Goal: Information Seeking & Learning: Find specific fact

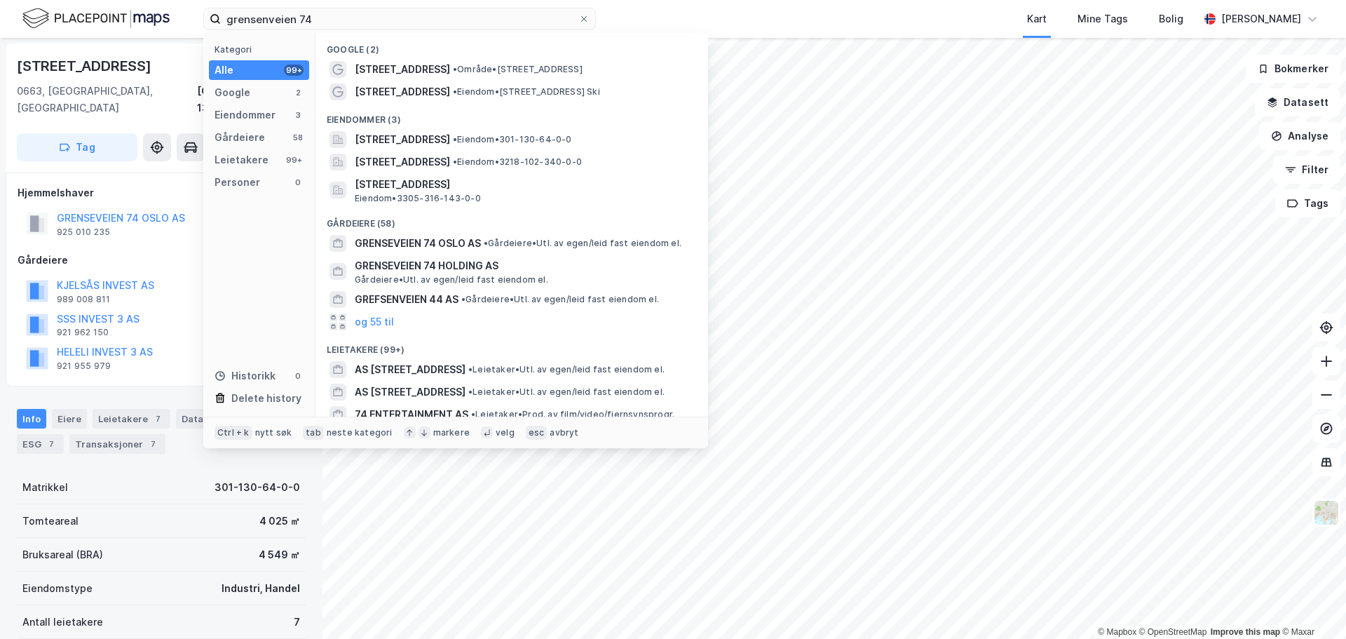
click at [324, 25] on input "grensenveien 74" at bounding box center [399, 18] width 357 height 21
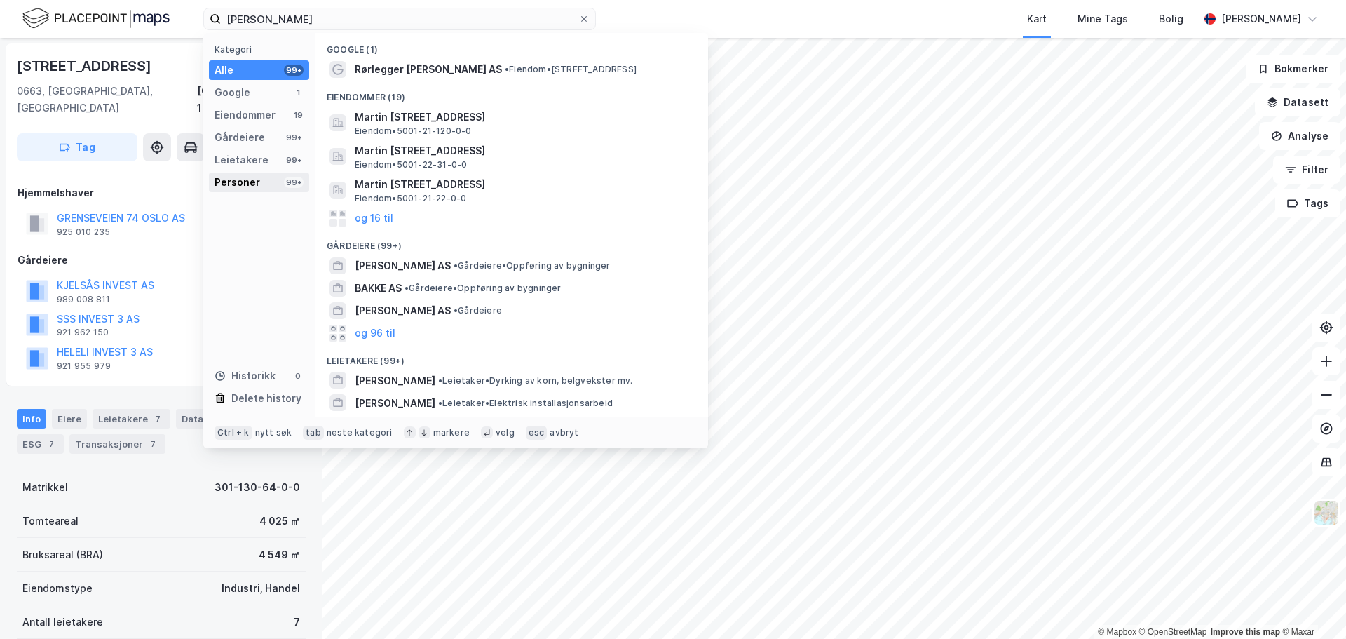
type input "[PERSON_NAME]"
click at [271, 182] on div "Personer 99+" at bounding box center [259, 182] width 100 height 20
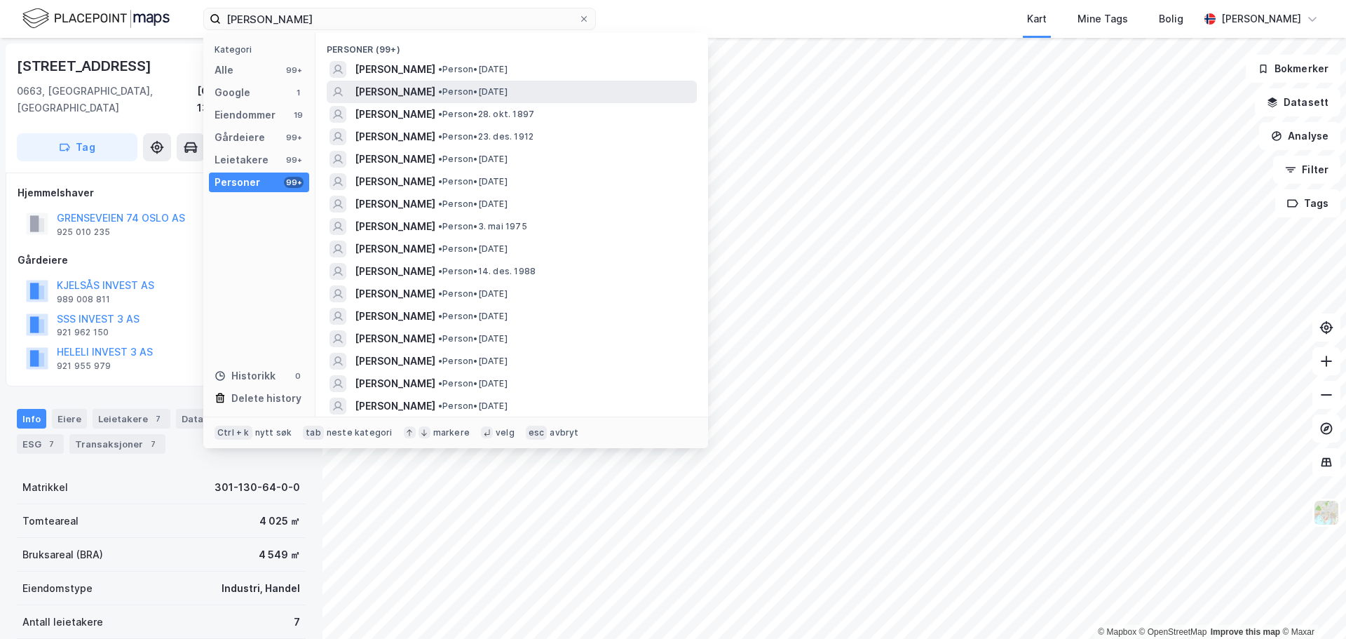
click at [461, 86] on span "• Person • [DATE]" at bounding box center [472, 91] width 69 height 11
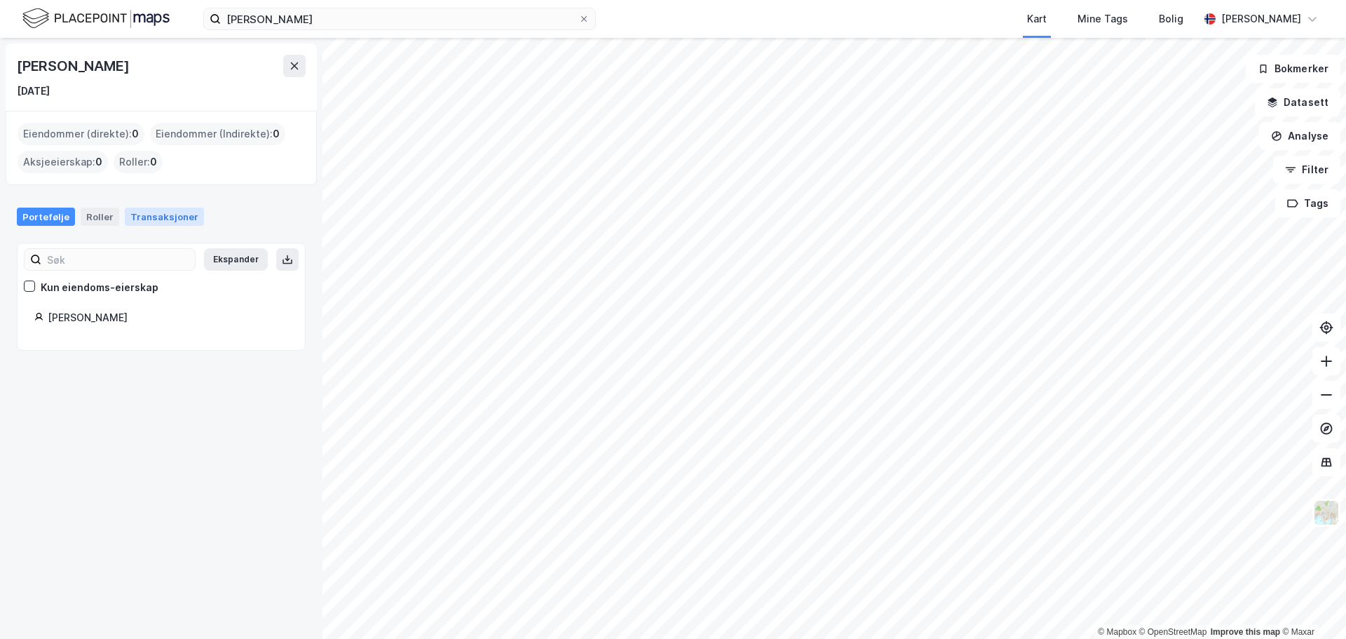
click at [142, 212] on div "Transaksjoner" at bounding box center [164, 216] width 79 height 18
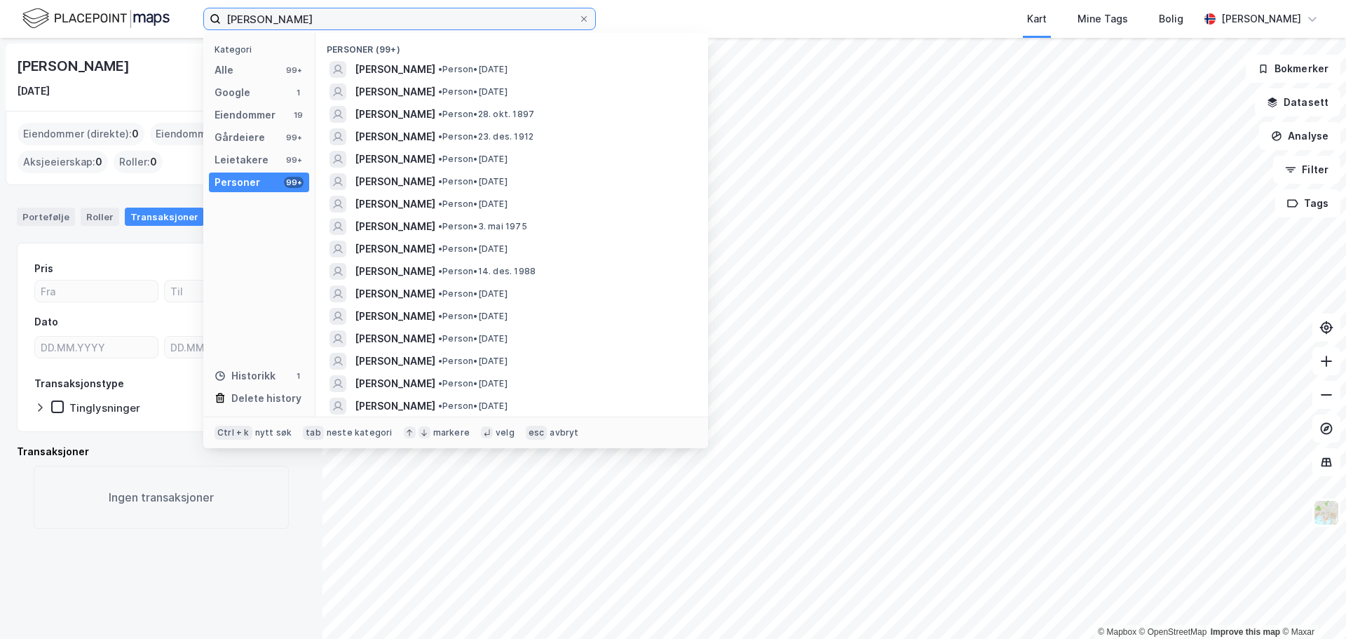
click at [325, 26] on input "[PERSON_NAME]" at bounding box center [399, 18] width 357 height 21
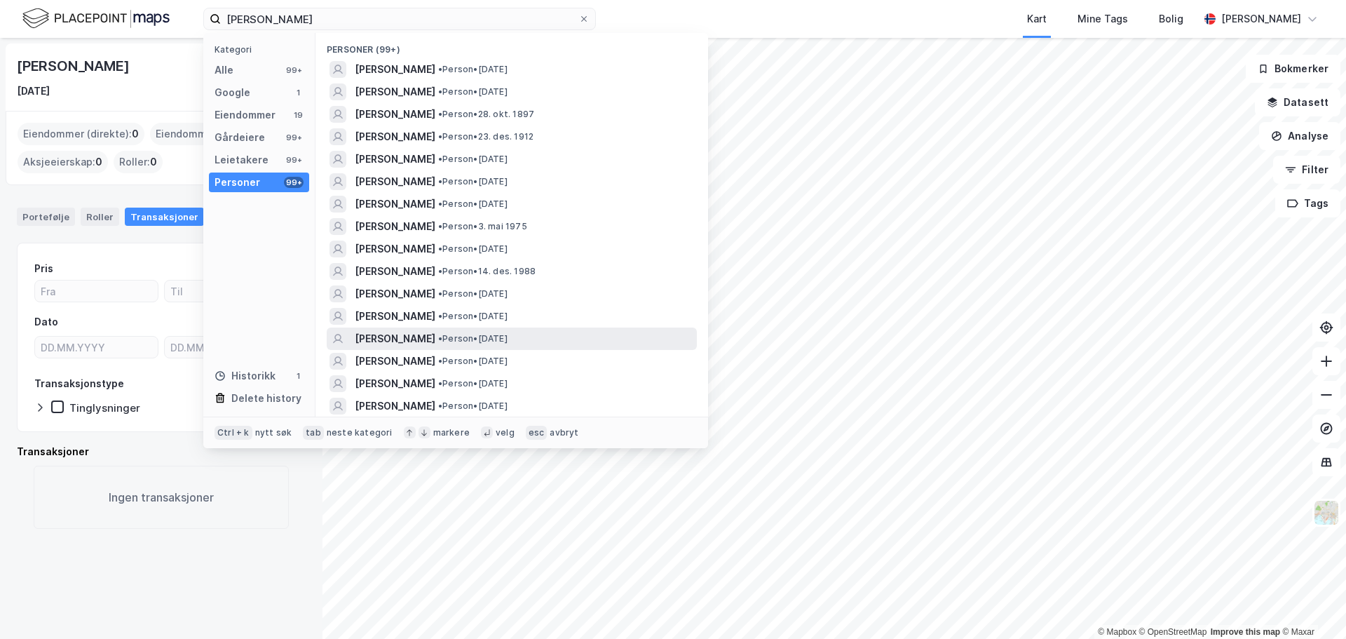
click at [547, 343] on div "[PERSON_NAME] • Person • [DATE]" at bounding box center [524, 338] width 339 height 17
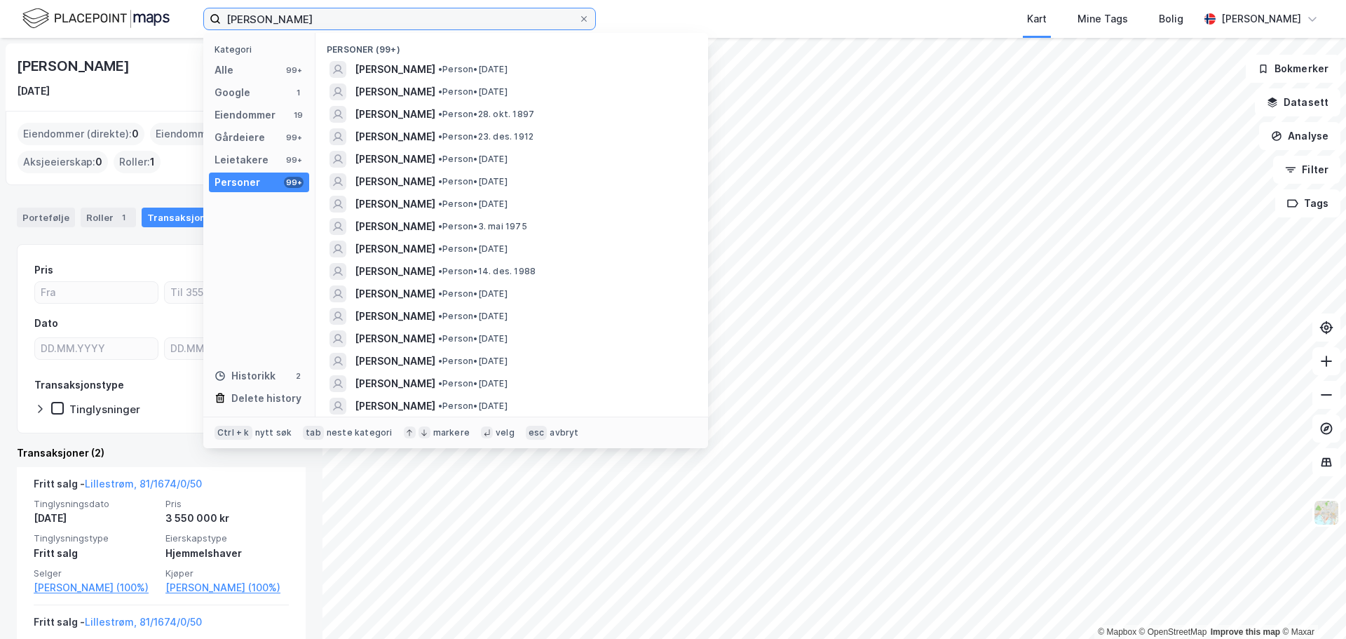
click at [367, 25] on input "[PERSON_NAME]" at bounding box center [399, 18] width 357 height 21
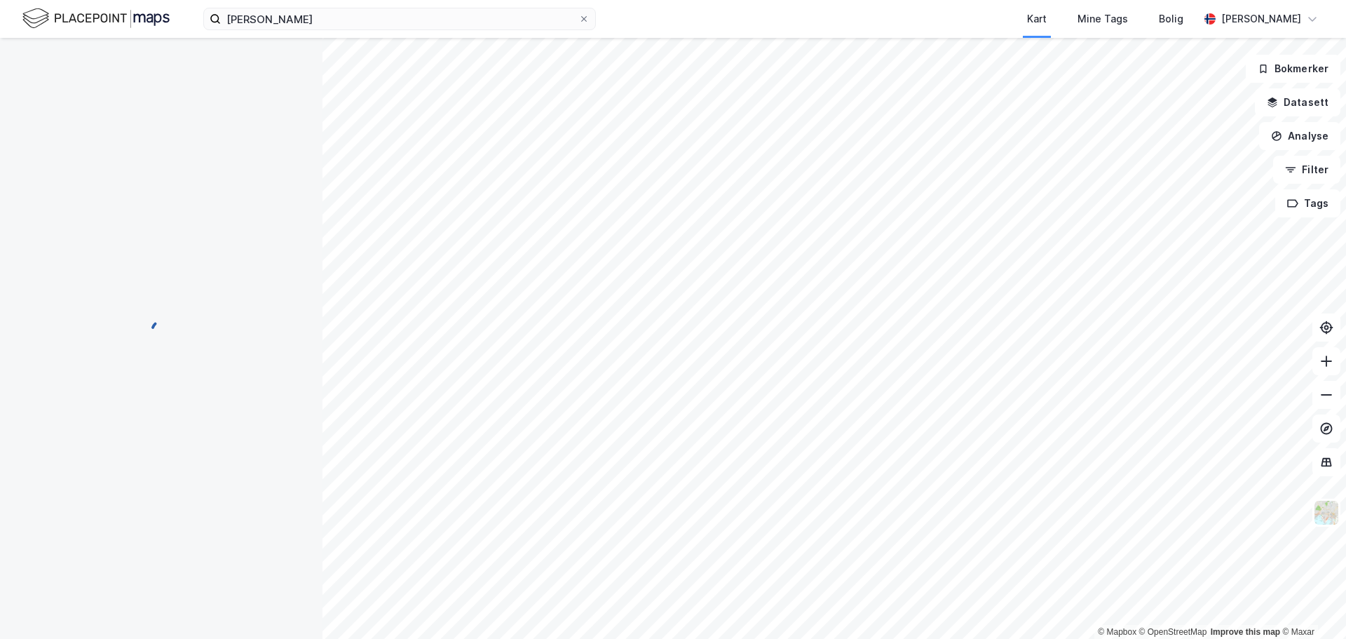
scroll to position [1, 0]
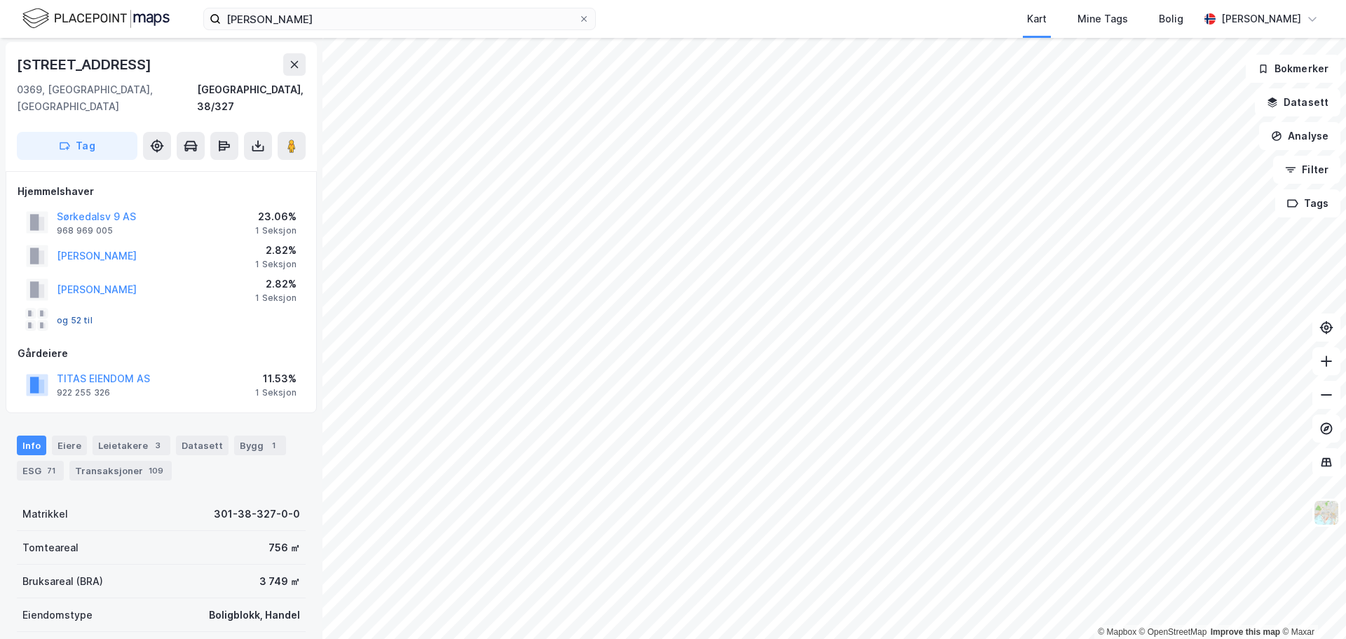
click at [0, 0] on button "og 52 til" at bounding box center [0, 0] width 0 height 0
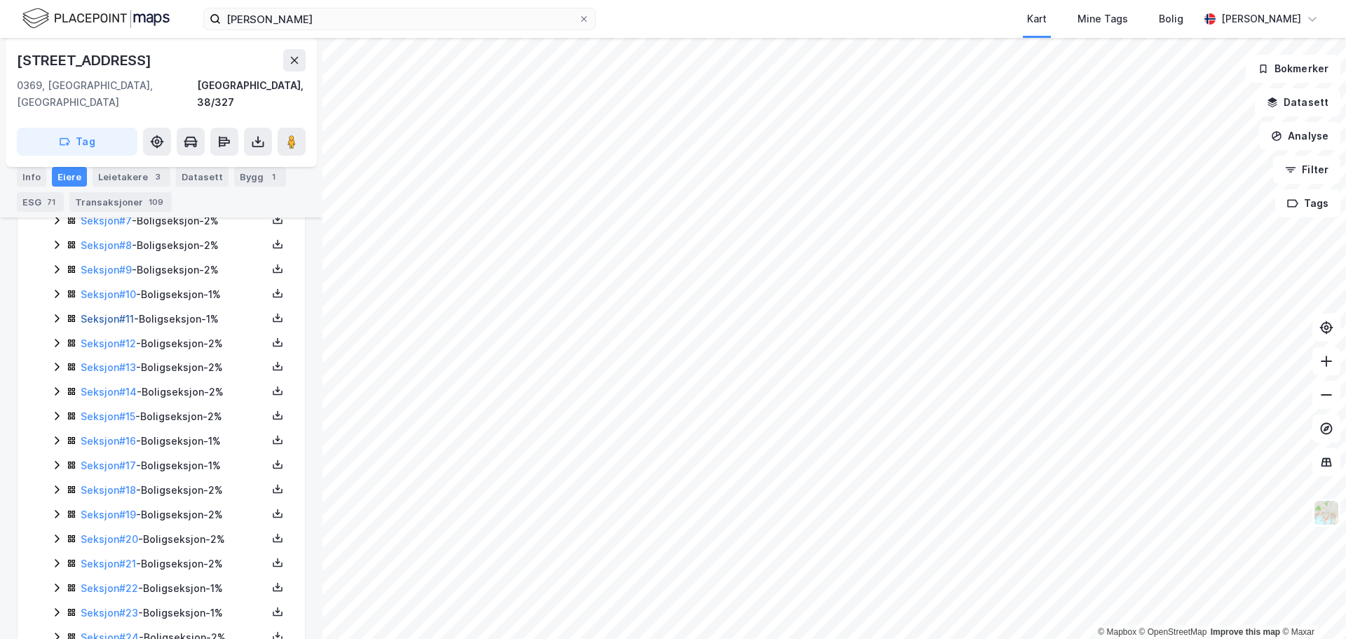
scroll to position [168, 0]
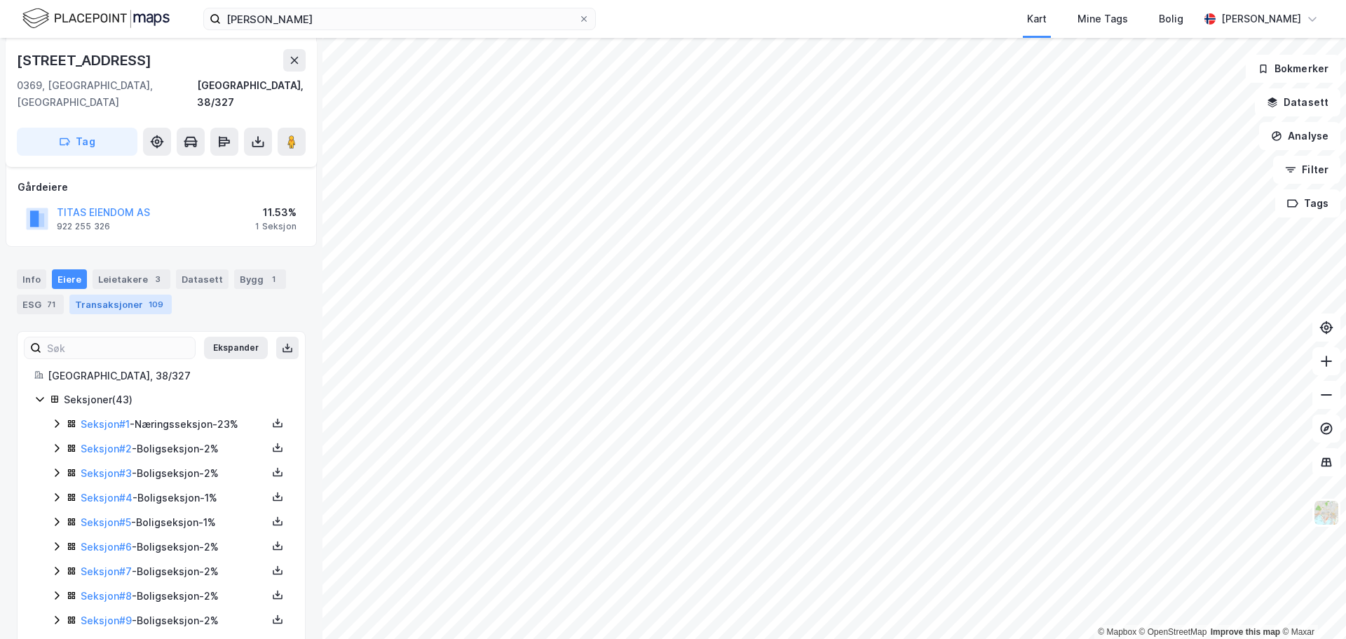
click at [132, 294] on div "Transaksjoner 109" at bounding box center [120, 304] width 102 height 20
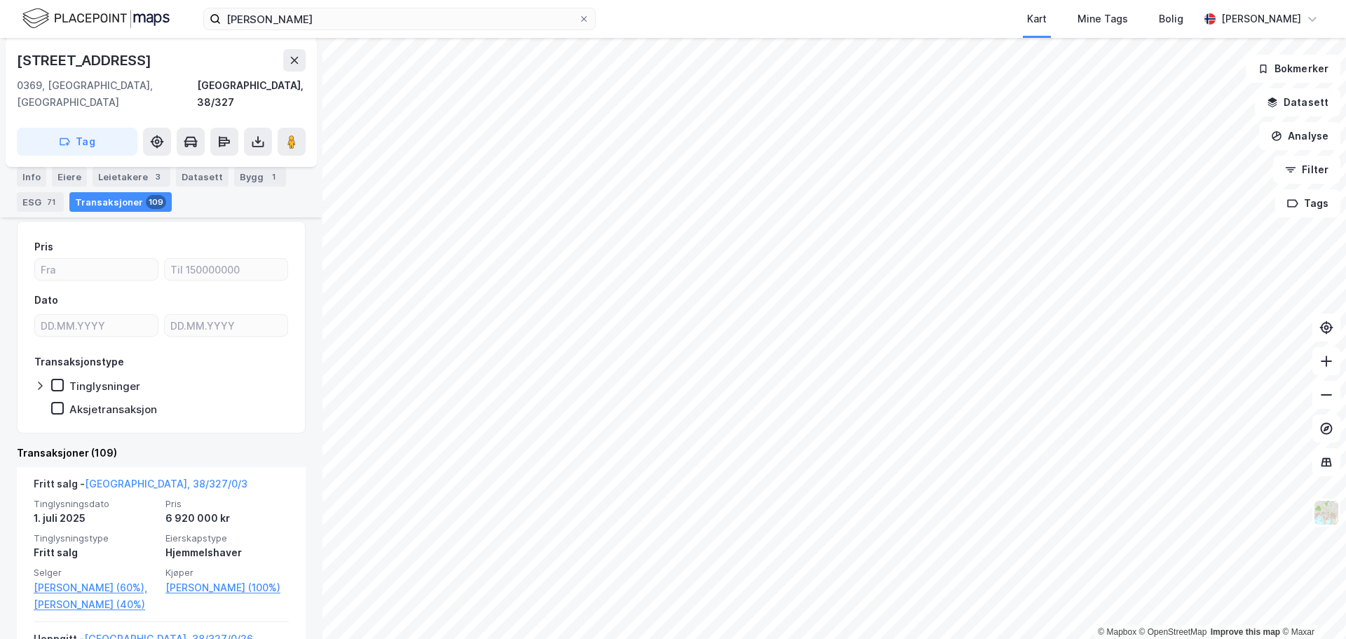
scroll to position [238, 0]
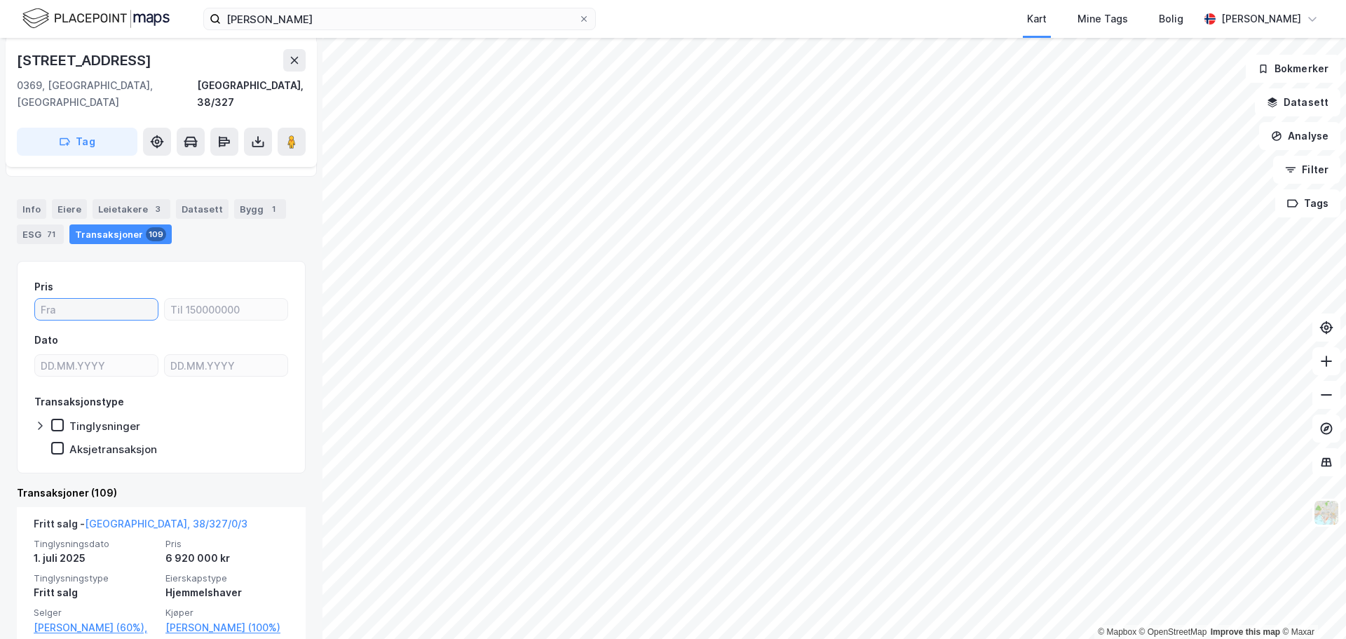
click at [111, 299] on input "number" at bounding box center [96, 309] width 123 height 21
type input "5"
type input "5000000"
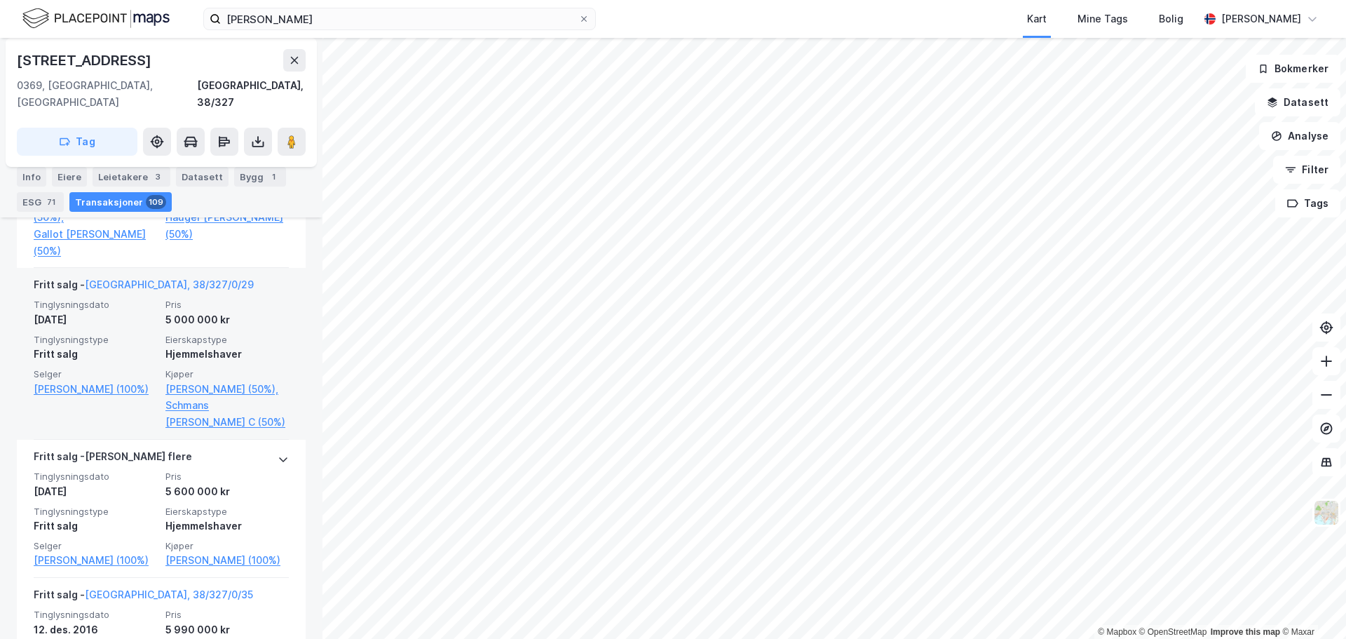
scroll to position [2858, 0]
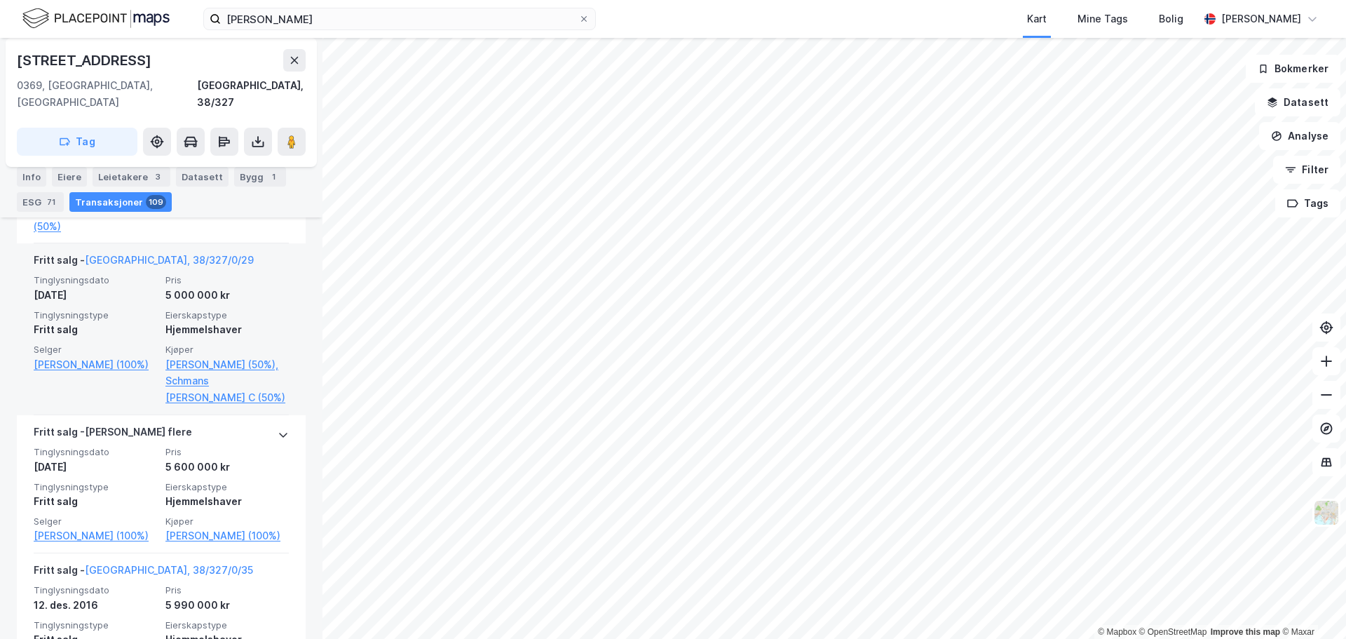
type input "8000000"
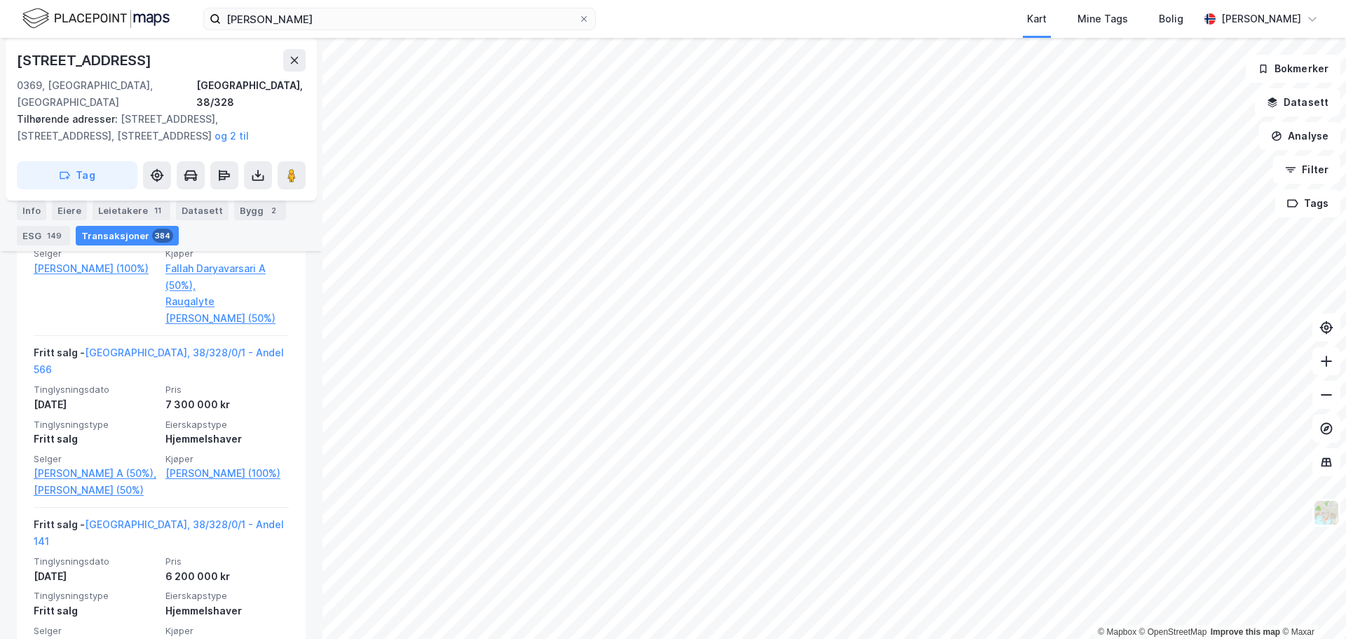
scroll to position [2181, 0]
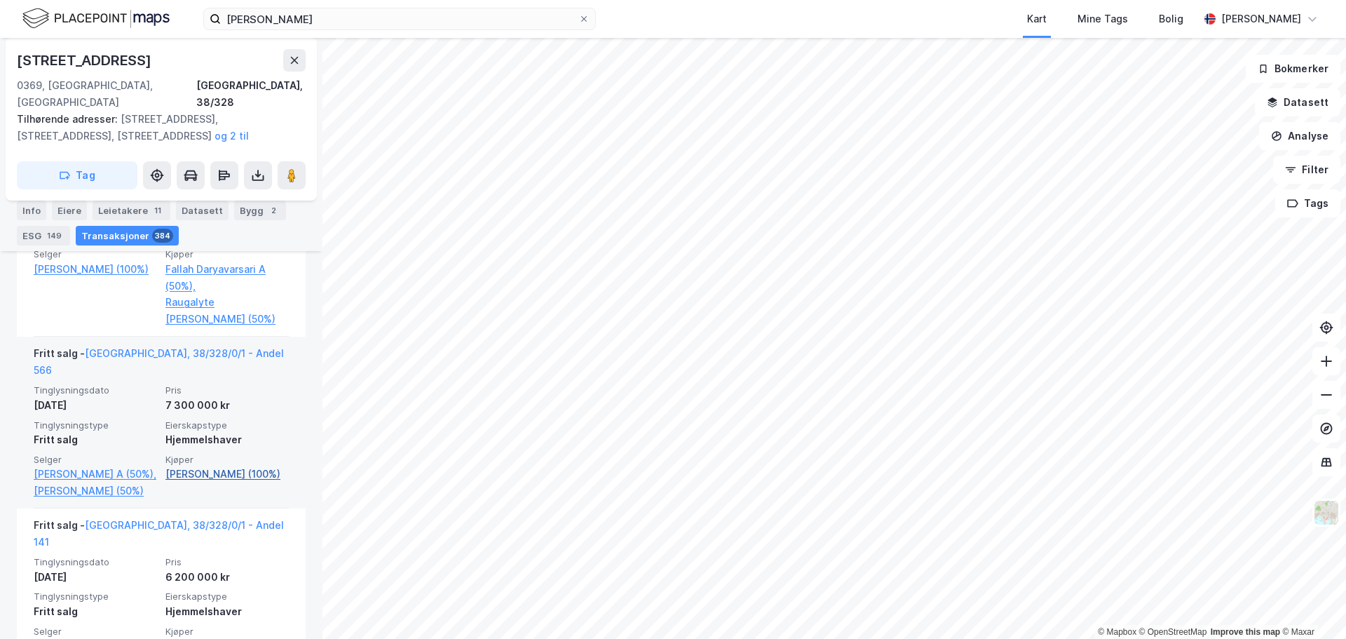
click at [221, 465] on link "[PERSON_NAME] (100%)" at bounding box center [226, 473] width 123 height 17
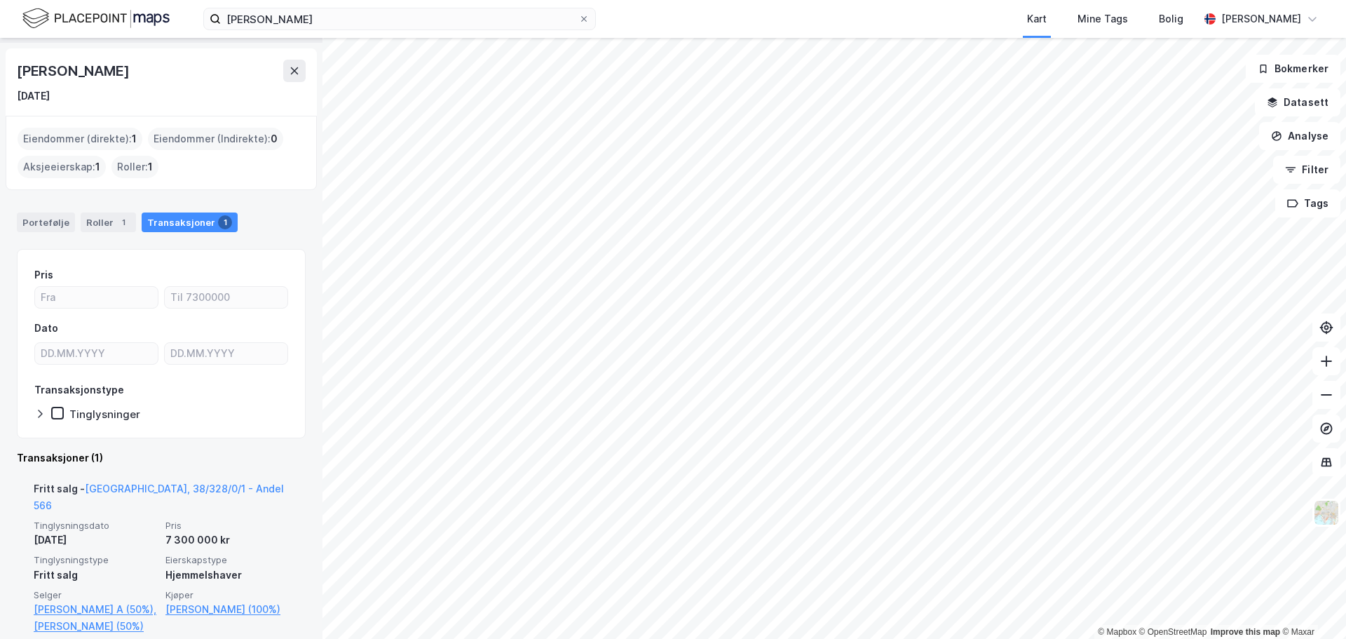
scroll to position [61, 0]
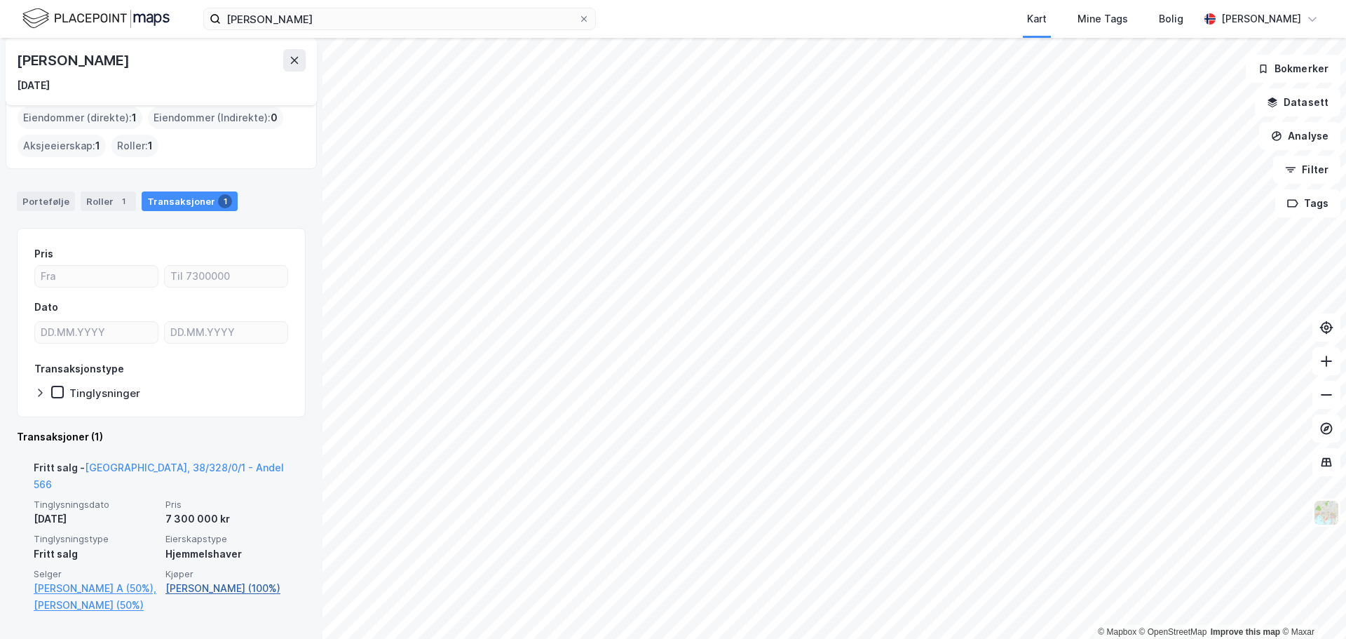
click at [199, 580] on link "[PERSON_NAME] (100%)" at bounding box center [226, 588] width 123 height 17
